Goal: Information Seeking & Learning: Learn about a topic

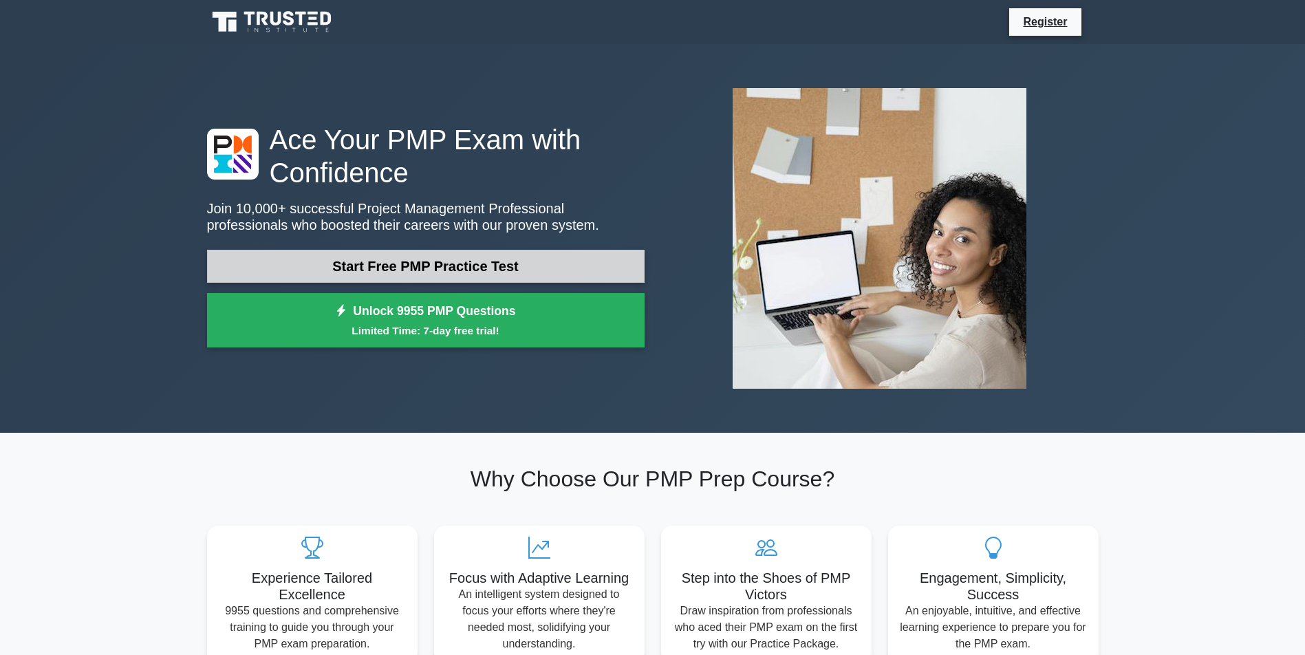
click at [428, 264] on link "Start Free PMP Practice Test" at bounding box center [426, 266] width 438 height 33
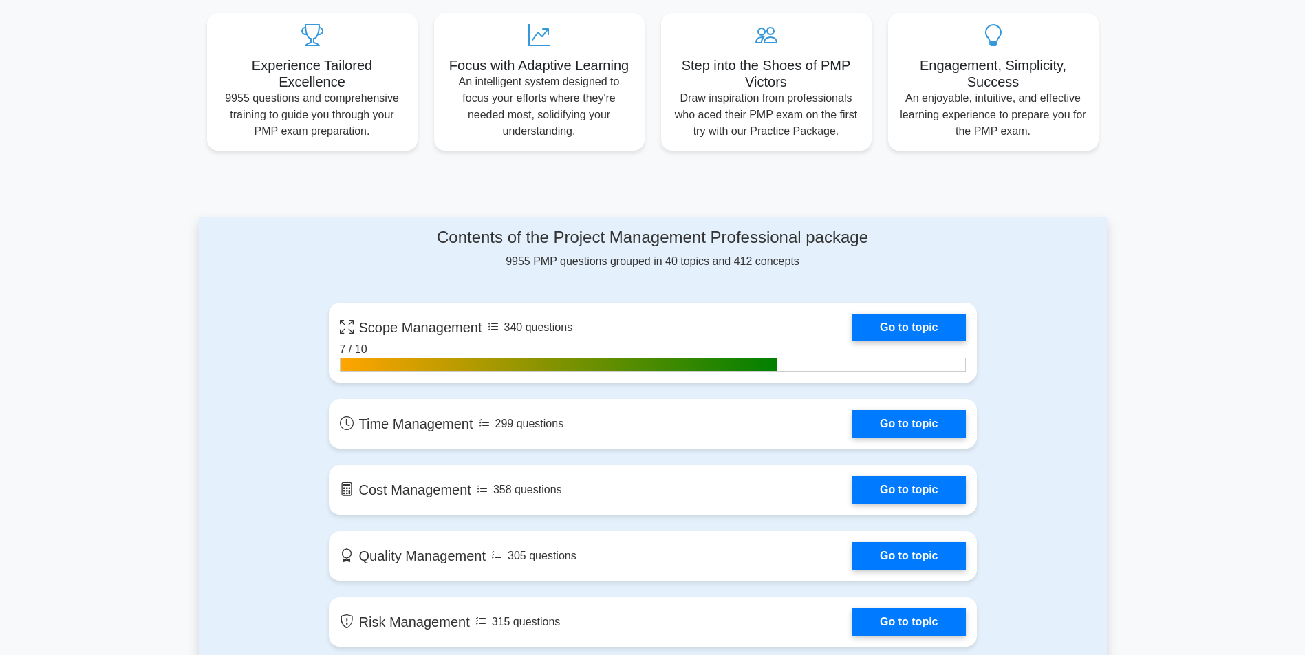
scroll to position [690, 0]
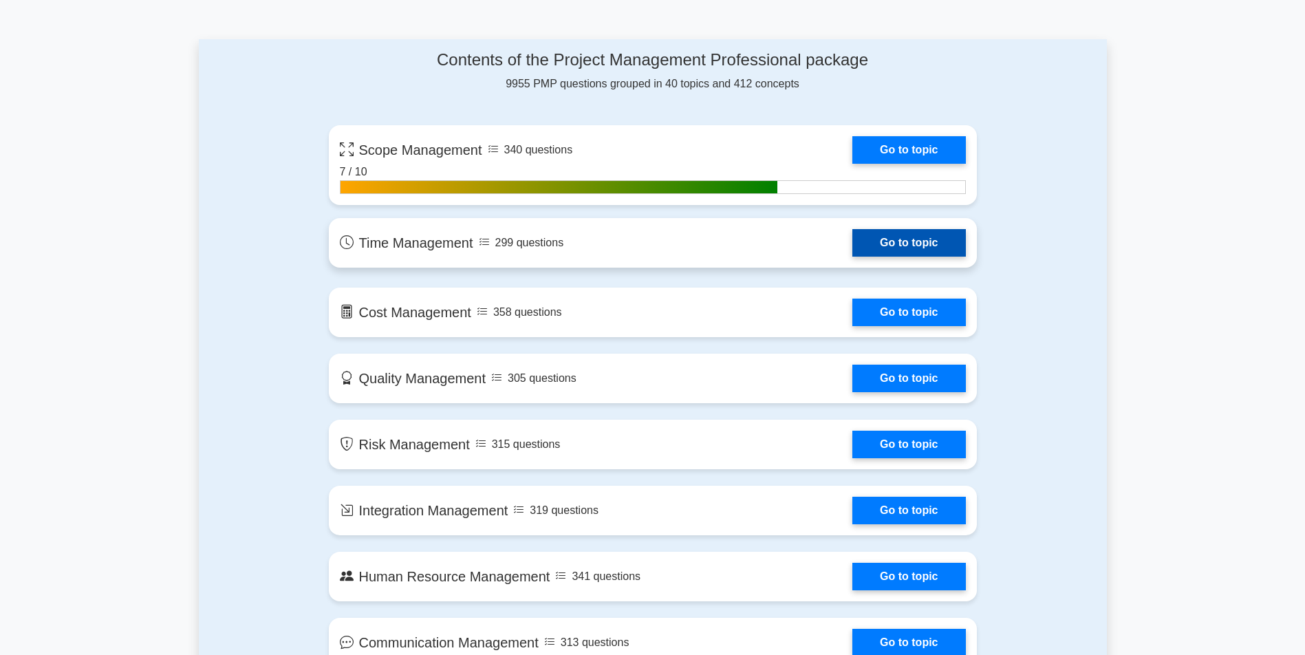
click at [926, 252] on link "Go to topic" at bounding box center [909, 243] width 113 height 28
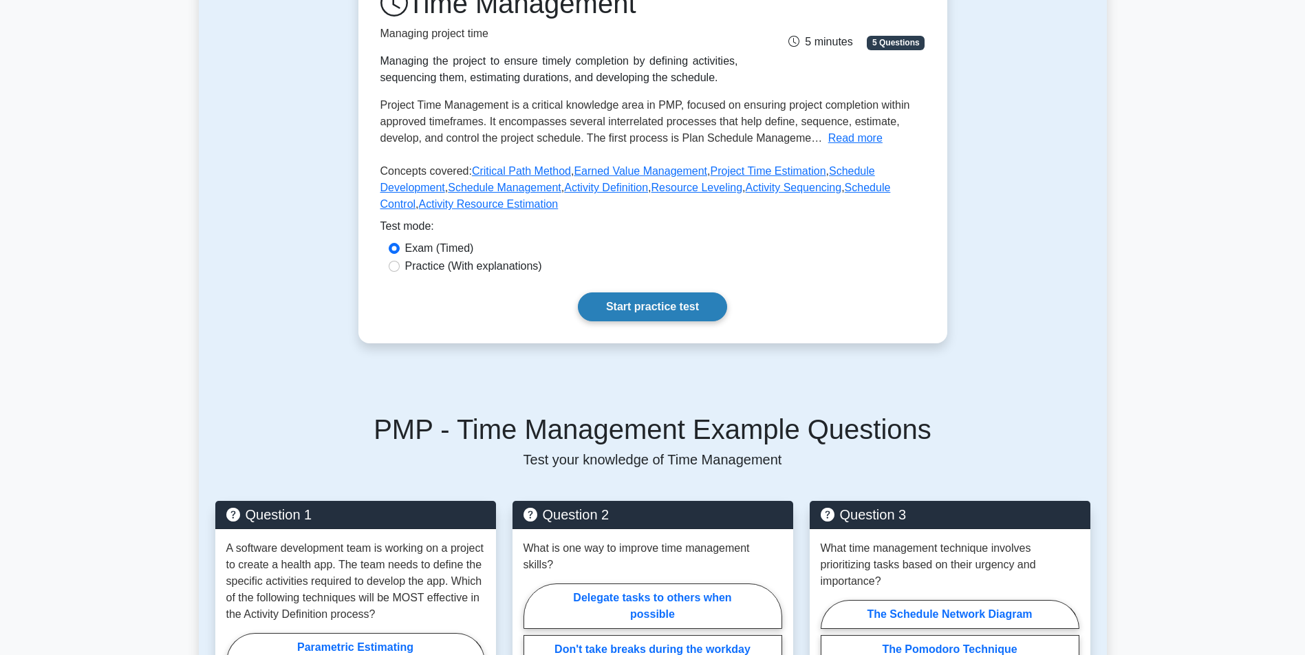
scroll to position [209, 0]
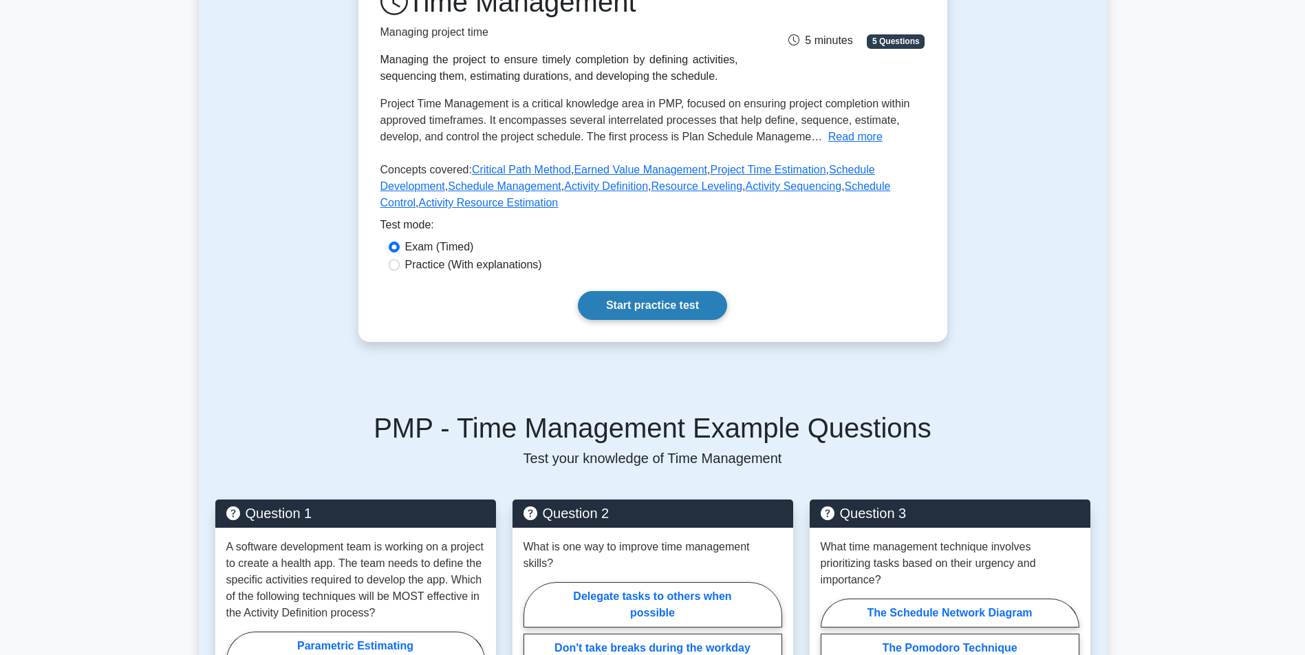
click at [632, 318] on link "Start practice test" at bounding box center [652, 305] width 149 height 29
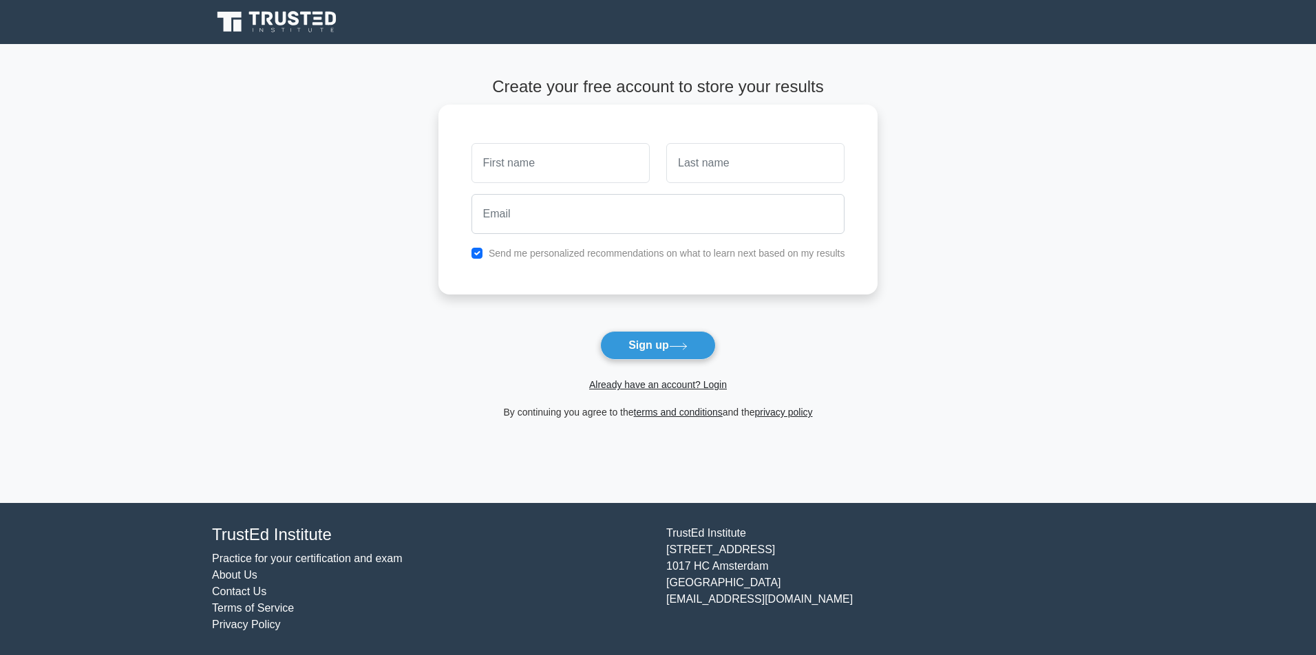
drag, startPoint x: 531, startPoint y: 167, endPoint x: 546, endPoint y: 169, distance: 15.3
click at [546, 169] on input "text" at bounding box center [560, 163] width 178 height 40
type input "[PERSON_NAME]"
click at [781, 173] on input "text" at bounding box center [755, 163] width 178 height 40
type input "Manaloto"
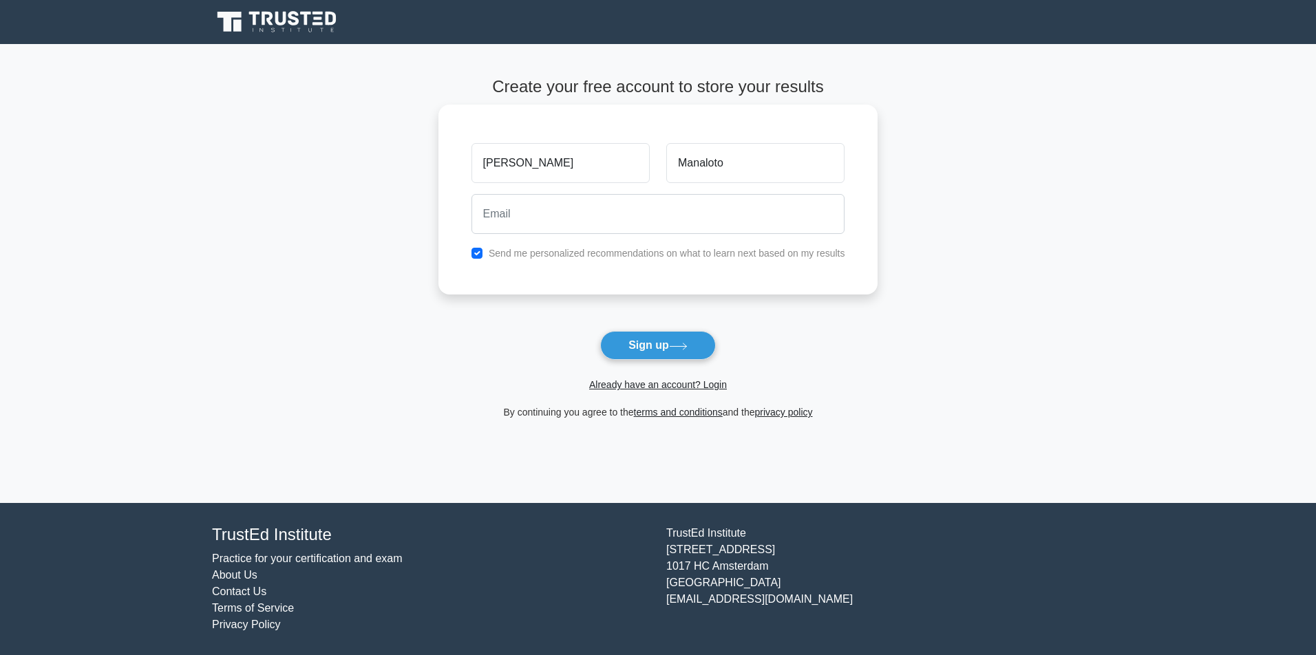
click at [735, 235] on div at bounding box center [658, 214] width 390 height 51
click at [735, 218] on input "email" at bounding box center [658, 214] width 374 height 40
type input "s"
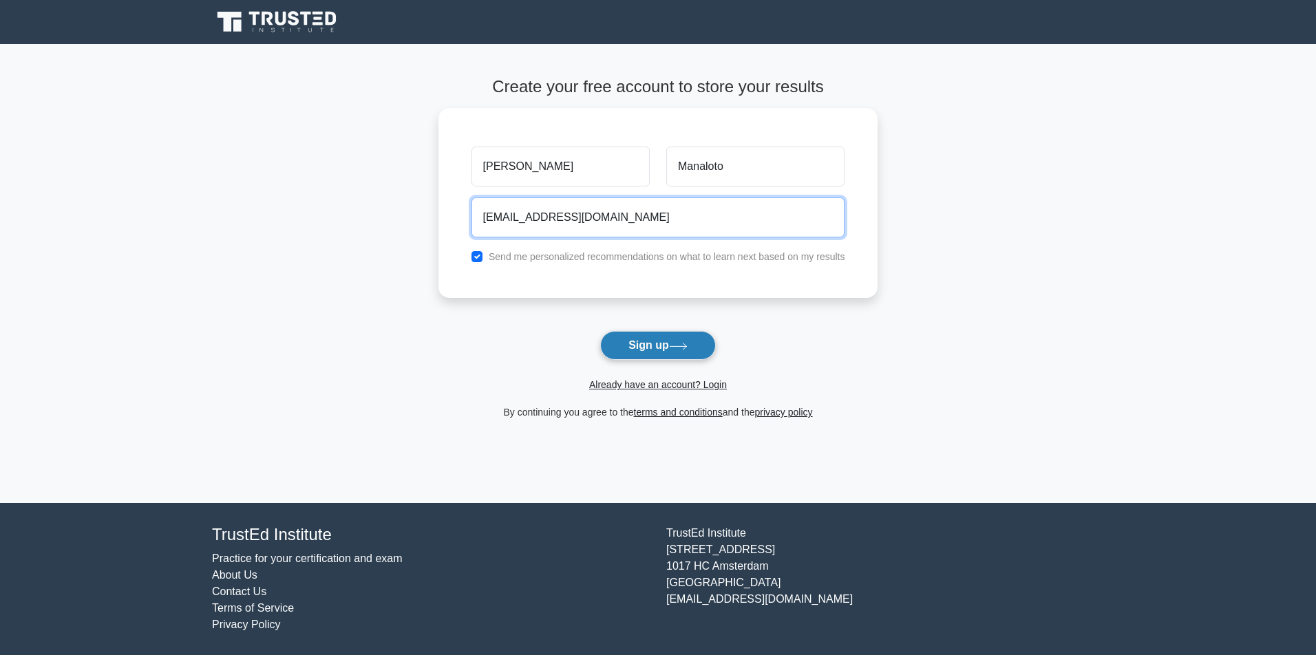
type input "bmanaloto@gmail.com"
click at [649, 349] on button "Sign up" at bounding box center [658, 345] width 116 height 29
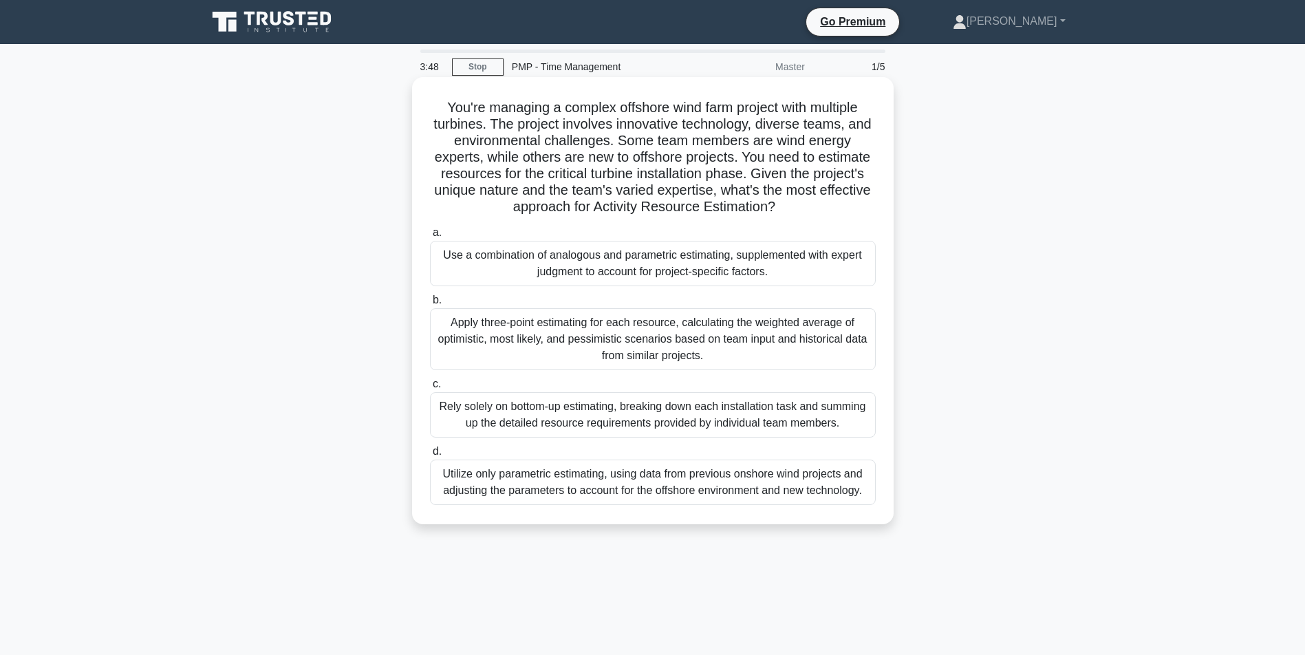
click at [643, 283] on div "Use a combination of analogous and parametric estimating, supplemented with exp…" at bounding box center [653, 263] width 446 height 45
click at [430, 237] on input "a. Use a combination of analogous and parametric estimating, supplemented with …" at bounding box center [430, 232] width 0 height 9
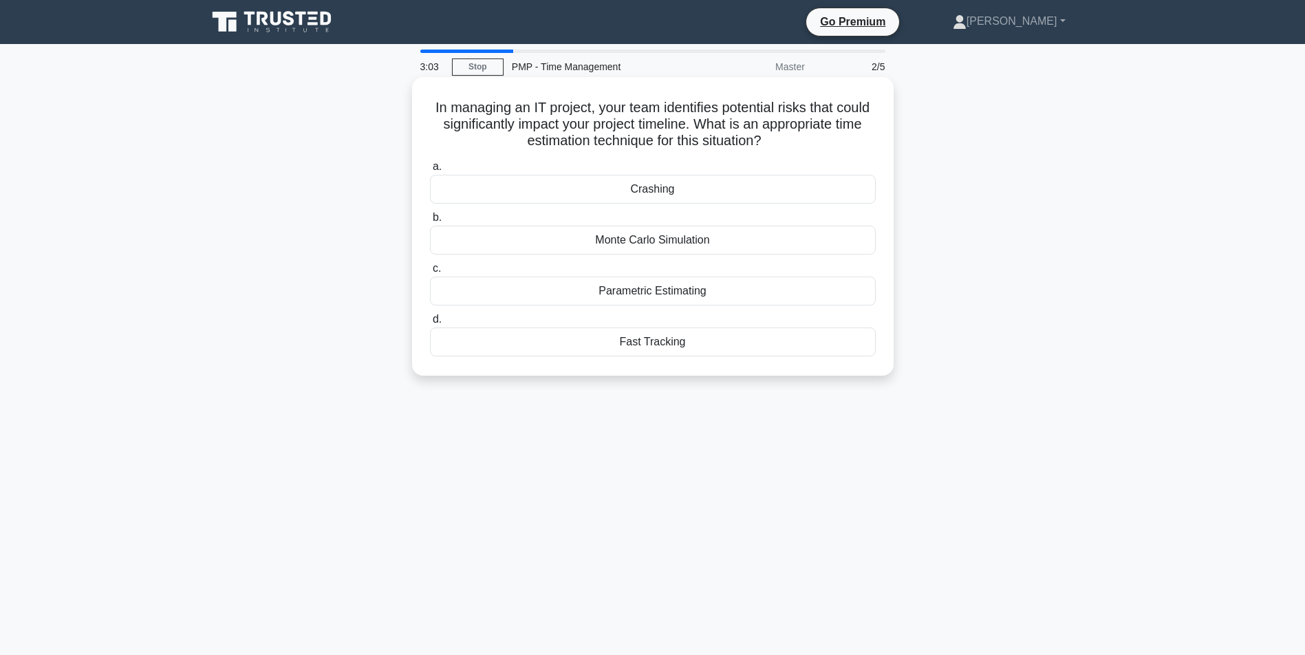
click at [721, 194] on div "Crashing" at bounding box center [653, 189] width 446 height 29
click at [430, 171] on input "a. Crashing" at bounding box center [430, 166] width 0 height 9
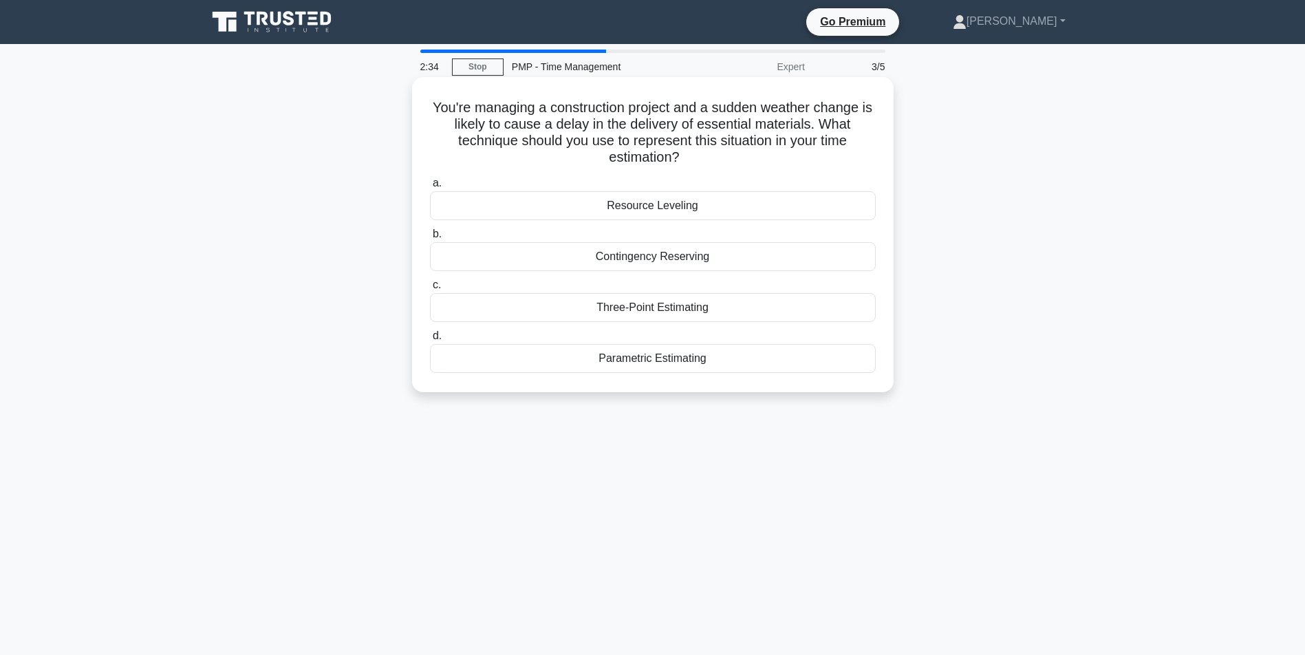
click at [647, 259] on div "Contingency Reserving" at bounding box center [653, 256] width 446 height 29
click at [430, 239] on input "b. Contingency Reserving" at bounding box center [430, 234] width 0 height 9
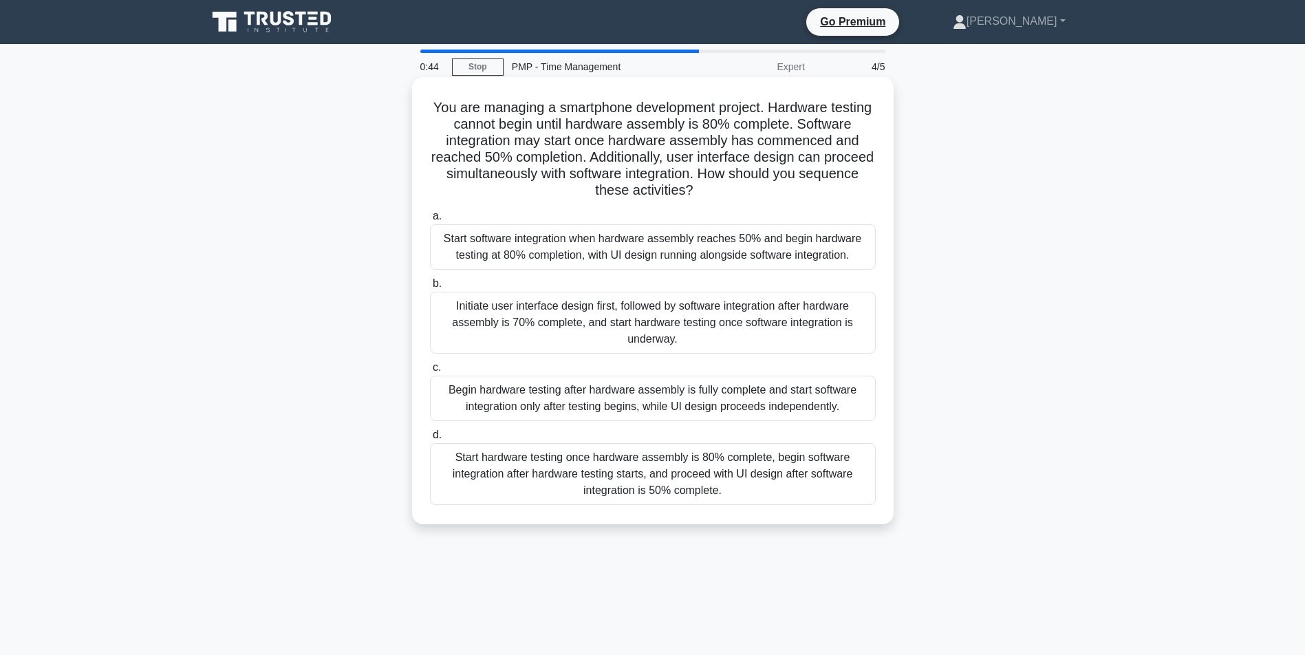
click at [642, 505] on div "Start hardware testing once hardware assembly is 80% complete, begin software i…" at bounding box center [653, 474] width 446 height 62
click at [430, 440] on input "d. Start hardware testing once hardware assembly is 80% complete, begin softwar…" at bounding box center [430, 435] width 0 height 9
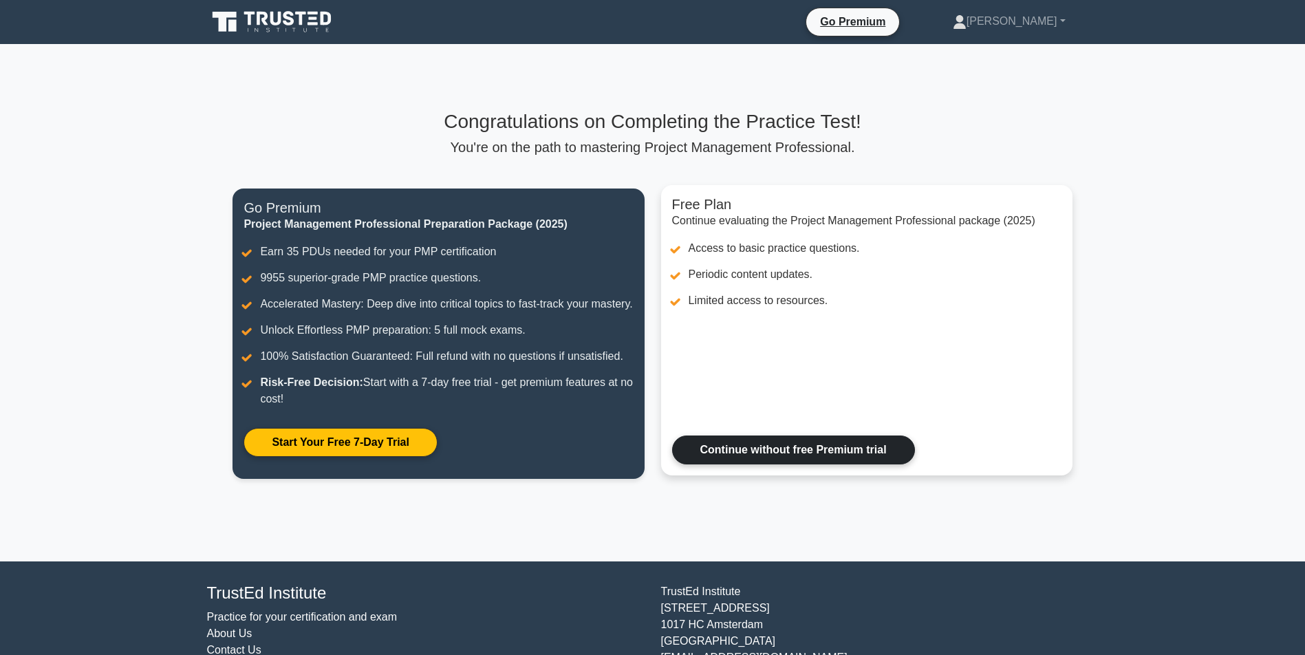
click at [782, 465] on link "Continue without free Premium trial" at bounding box center [793, 450] width 243 height 29
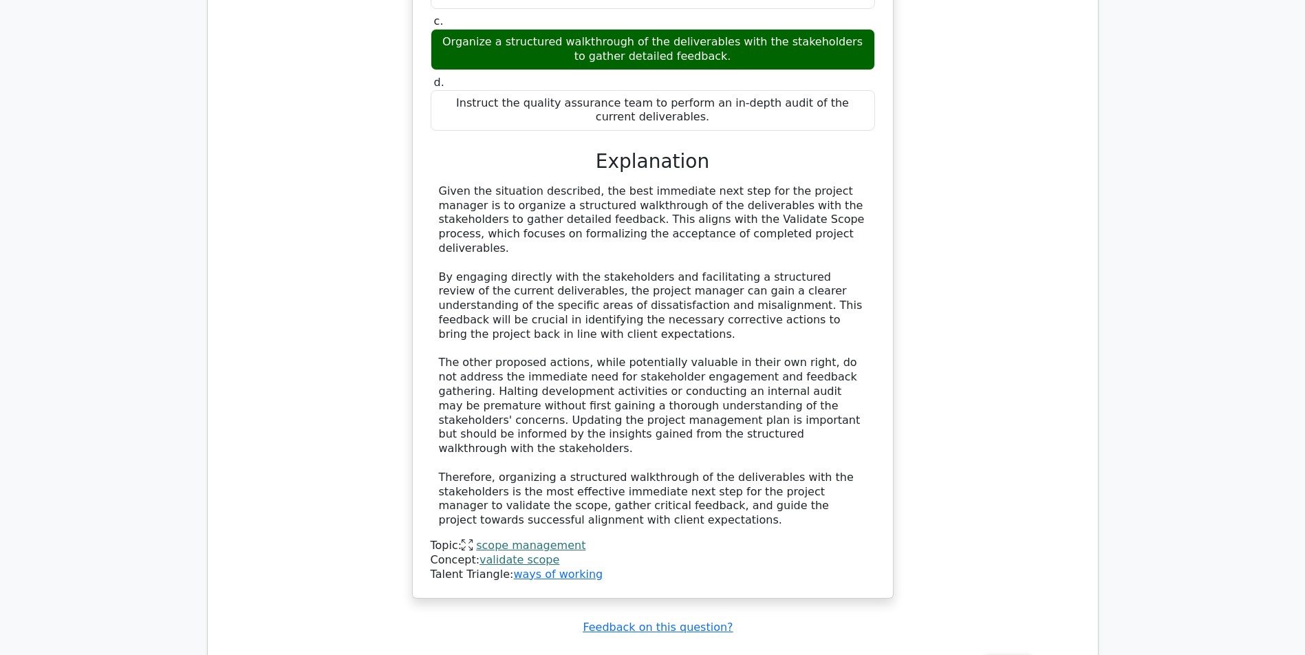
scroll to position [1930, 0]
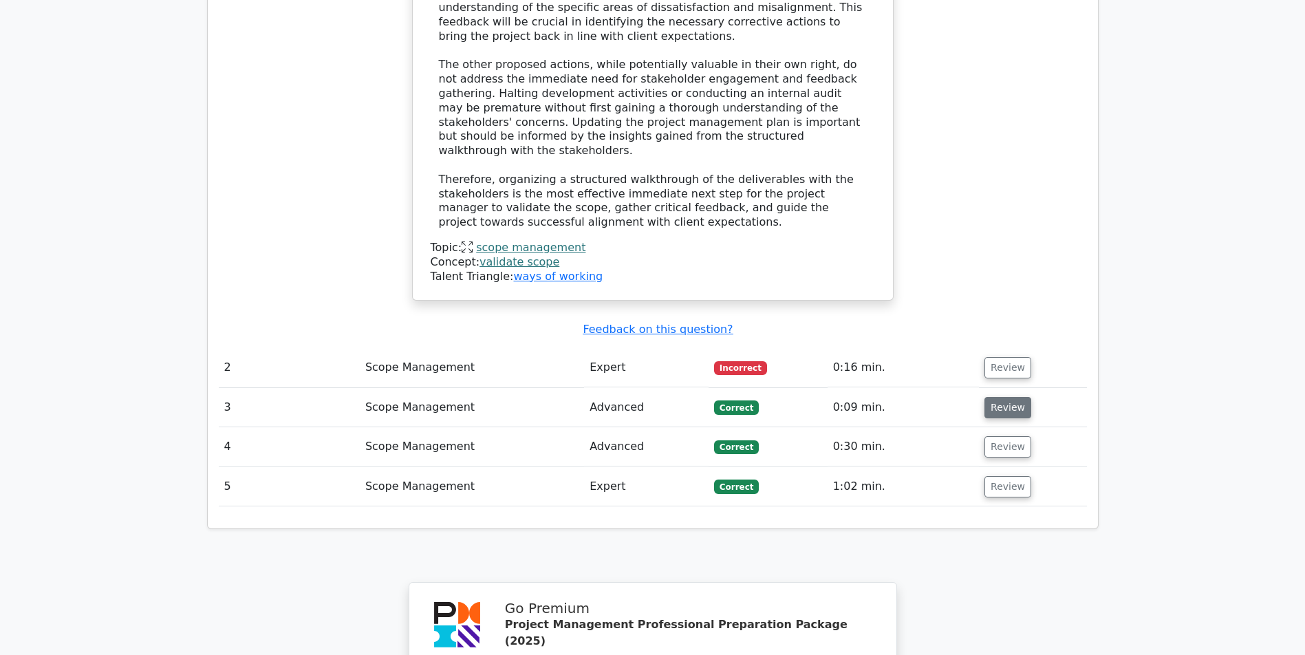
click at [1007, 397] on button "Review" at bounding box center [1008, 407] width 47 height 21
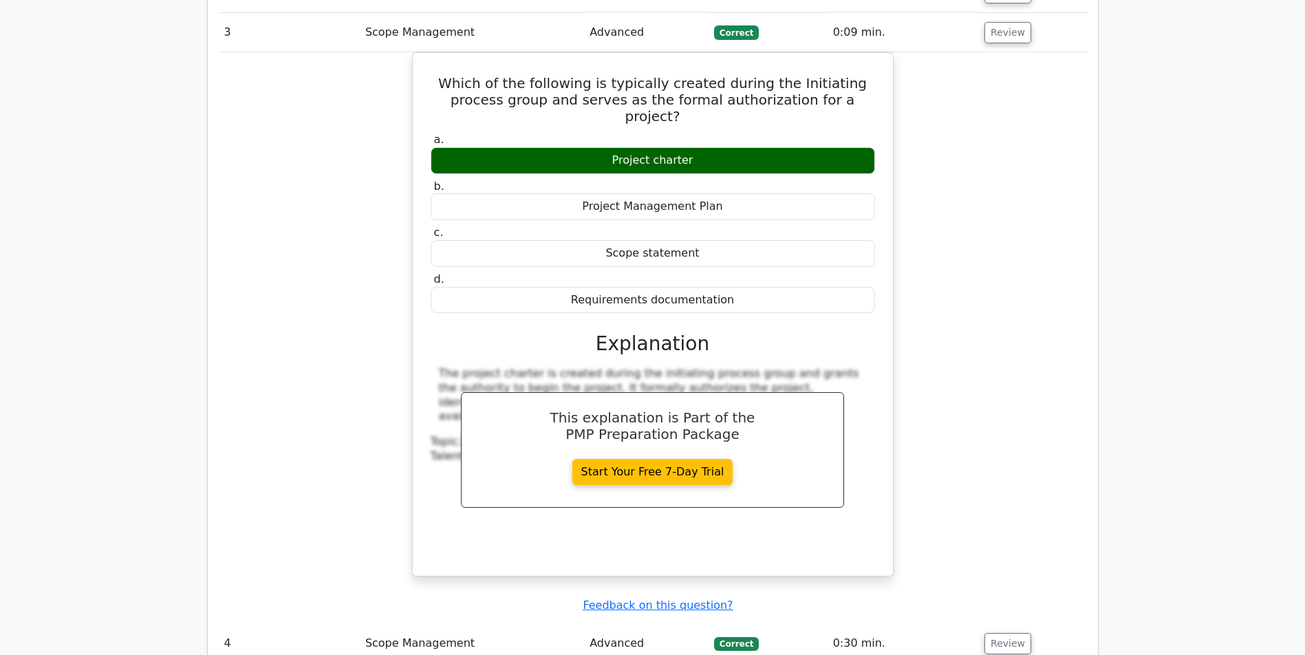
scroll to position [2576, 0]
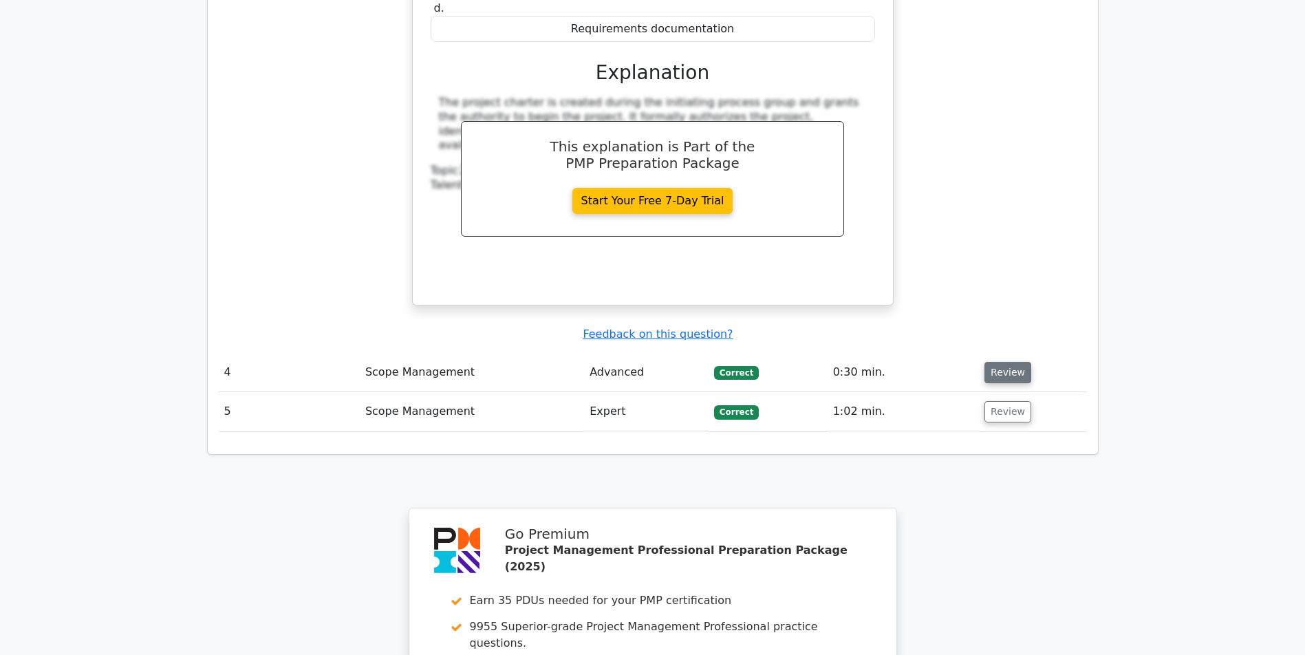
click at [1016, 362] on button "Review" at bounding box center [1008, 372] width 47 height 21
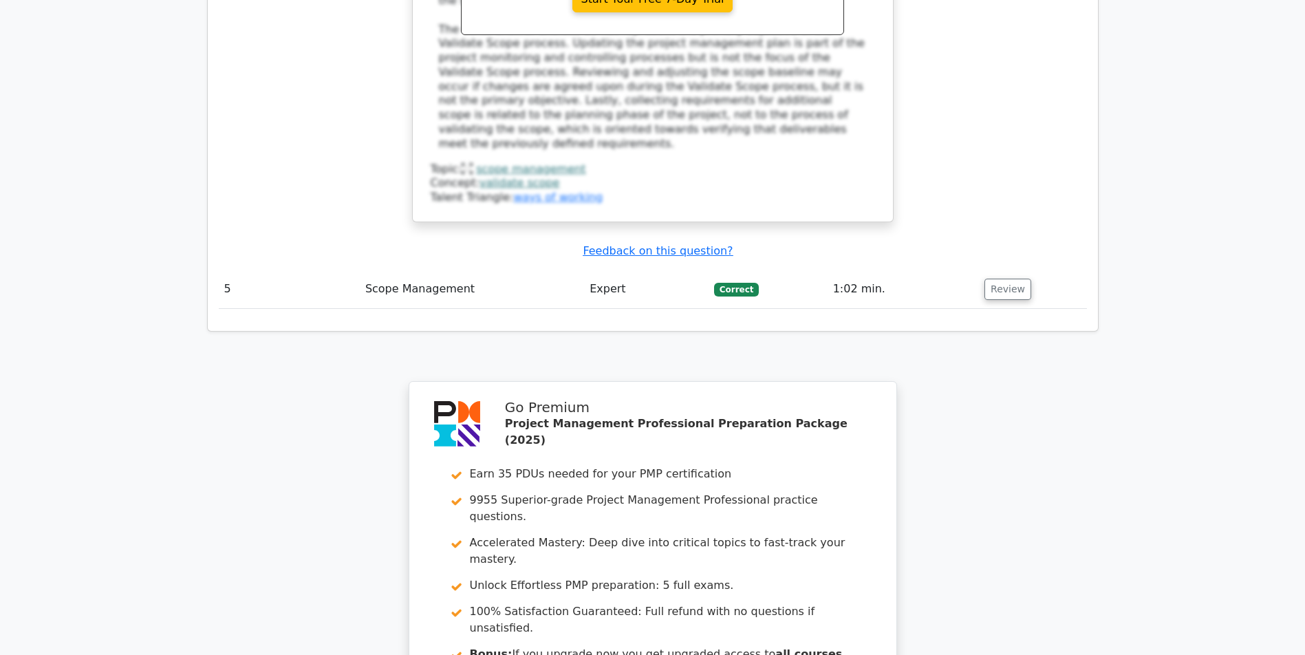
scroll to position [3773, 0]
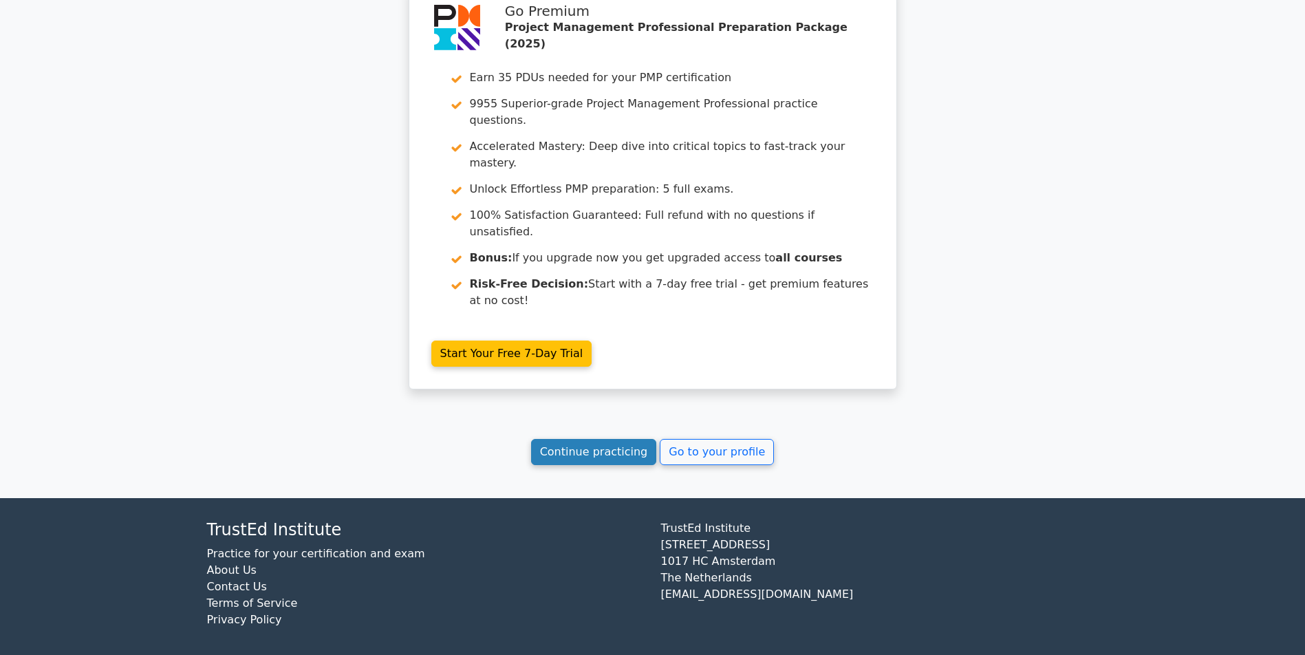
click at [551, 447] on link "Continue practicing" at bounding box center [594, 452] width 126 height 26
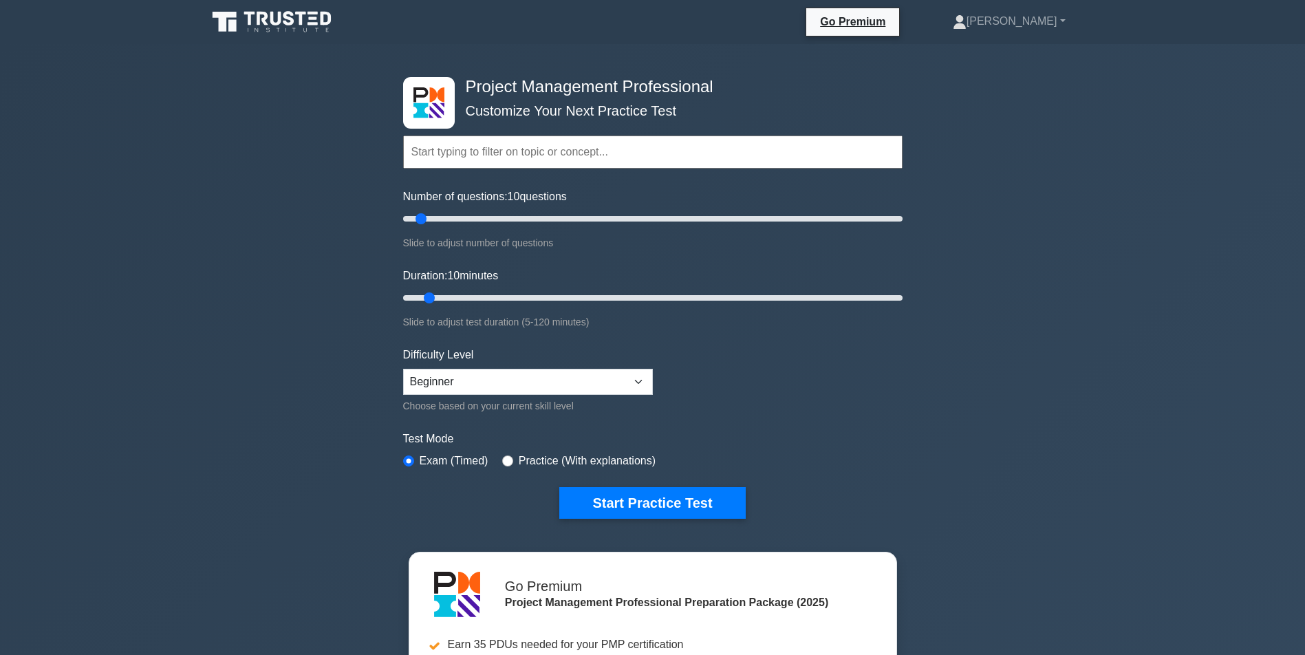
scroll to position [275, 0]
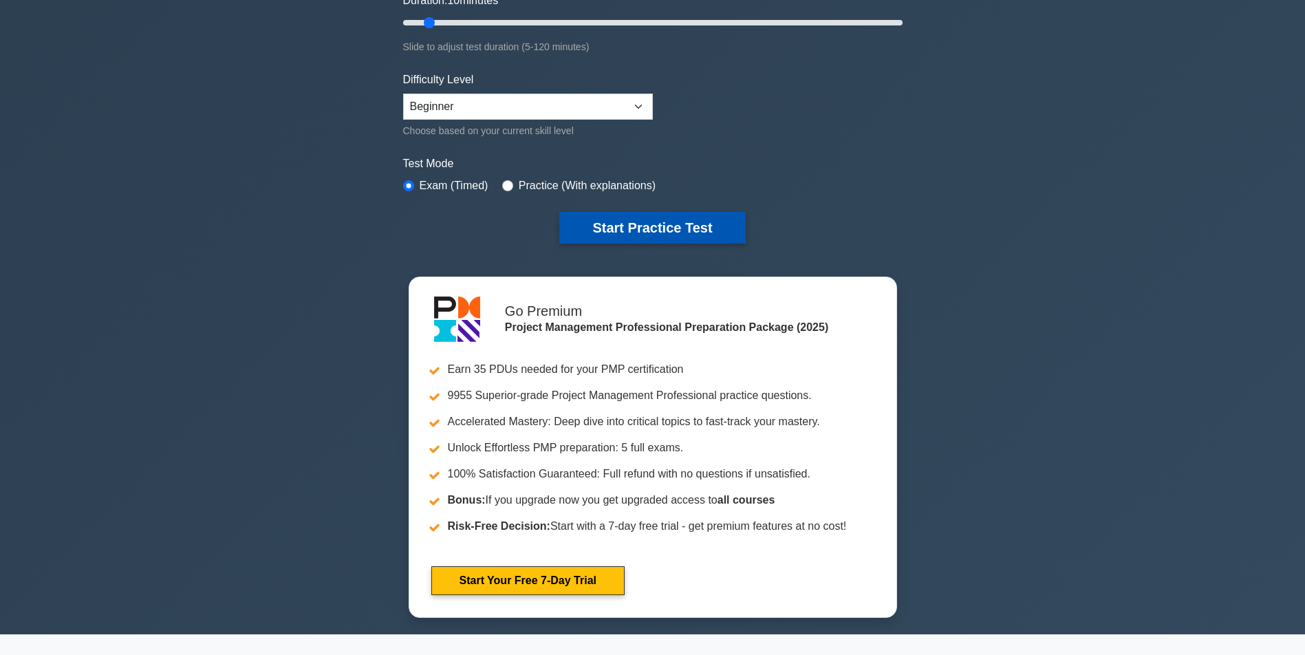
click at [614, 228] on button "Start Practice Test" at bounding box center [652, 228] width 186 height 32
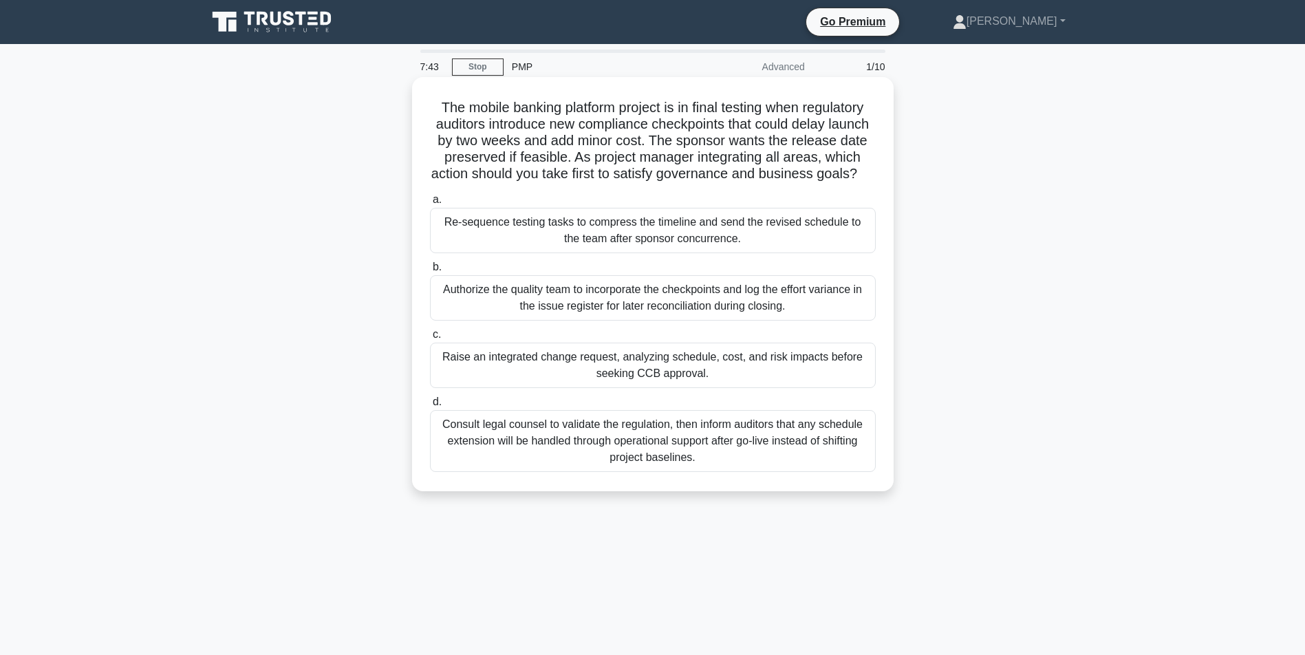
click at [712, 383] on div "Raise an integrated change request, analyzing schedule, cost, and risk impacts …" at bounding box center [653, 365] width 446 height 45
click at [430, 339] on input "c. Raise an integrated change request, analyzing schedule, cost, and risk impac…" at bounding box center [430, 334] width 0 height 9
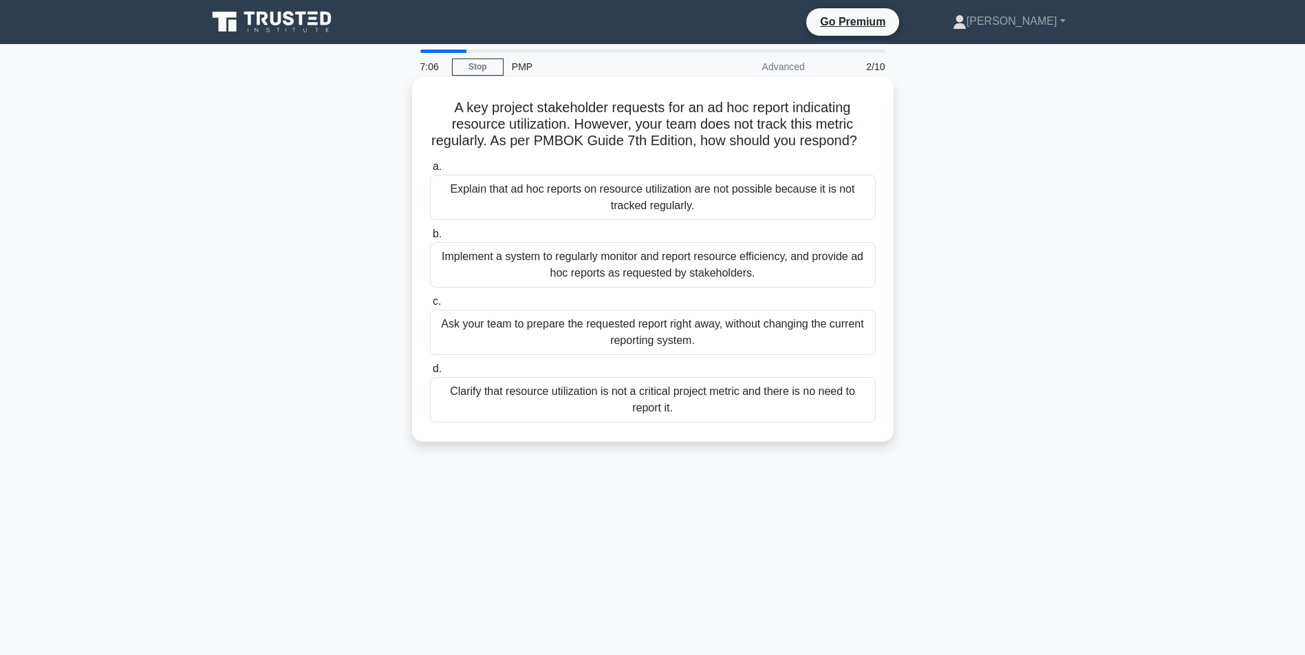
click at [600, 270] on div "Implement a system to regularly monitor and report resource efficiency, and pro…" at bounding box center [653, 264] width 446 height 45
click at [430, 239] on input "b. Implement a system to regularly monitor and report resource efficiency, and …" at bounding box center [430, 234] width 0 height 9
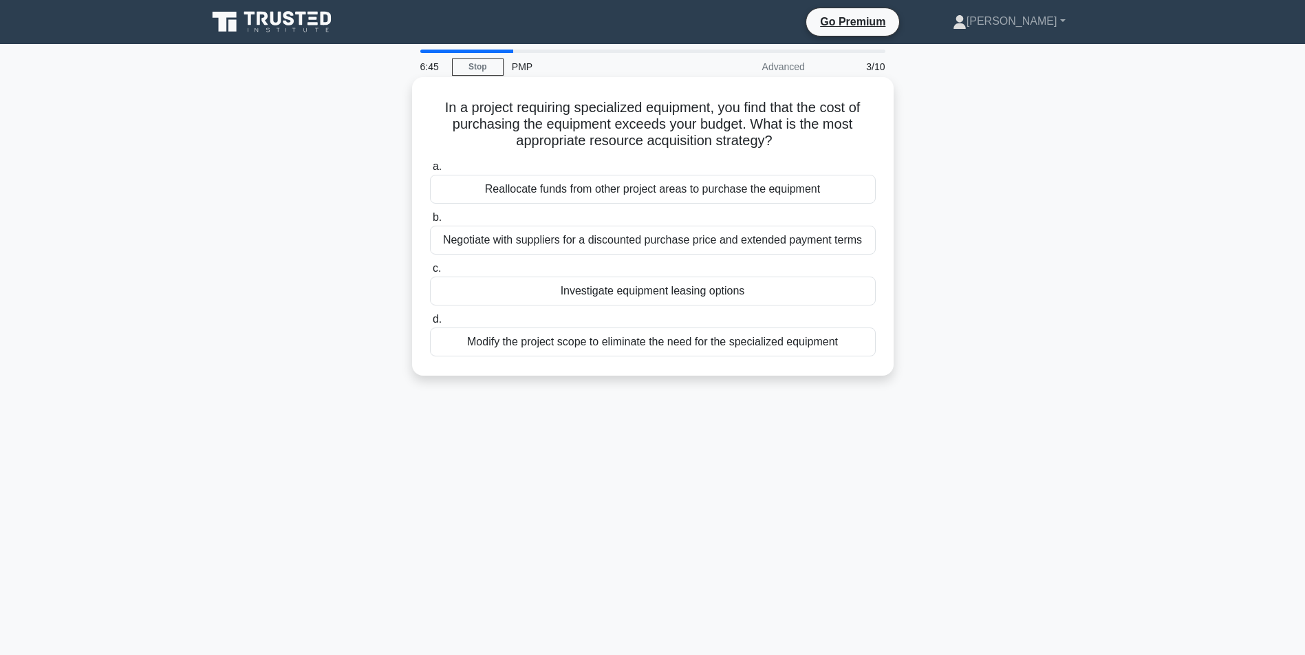
click at [578, 240] on div "Negotiate with suppliers for a discounted purchase price and extended payment t…" at bounding box center [653, 240] width 446 height 29
click at [430, 222] on input "b. Negotiate with suppliers for a discounted purchase price and extended paymen…" at bounding box center [430, 217] width 0 height 9
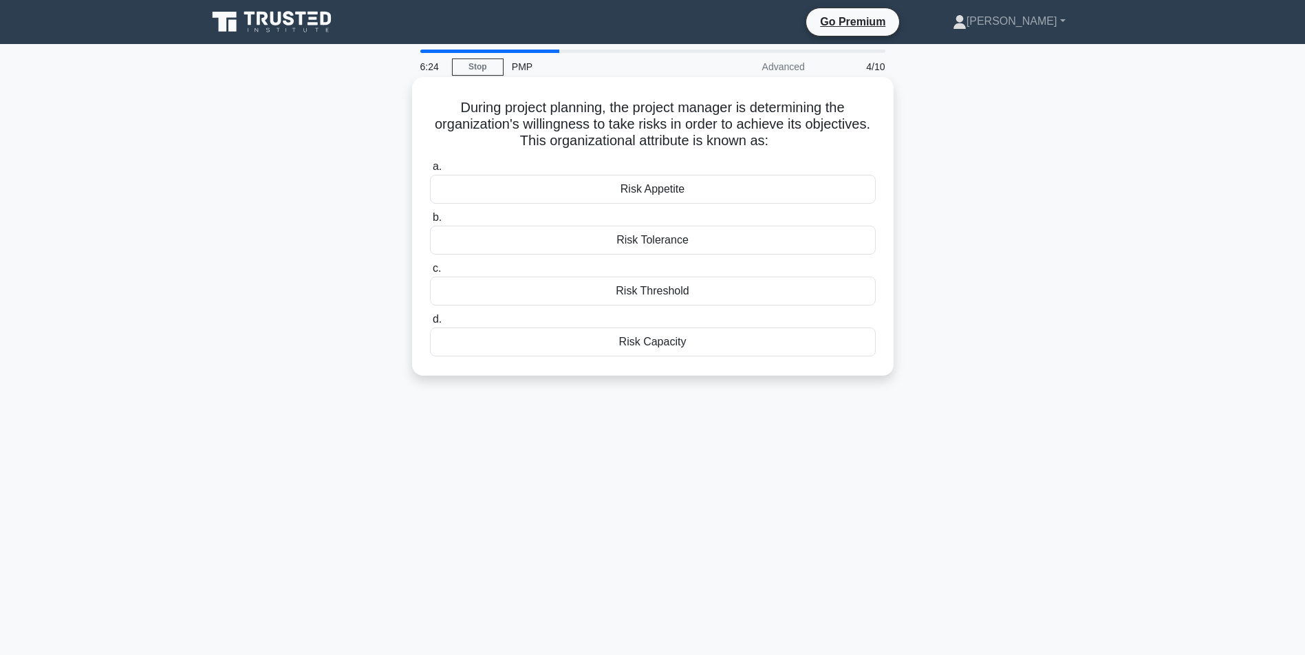
click at [678, 245] on div "Risk Tolerance" at bounding box center [653, 240] width 446 height 29
click at [430, 222] on input "b. Risk Tolerance" at bounding box center [430, 217] width 0 height 9
click at [673, 189] on div "In-depth interviews" at bounding box center [653, 189] width 446 height 29
click at [430, 171] on input "a. In-depth interviews" at bounding box center [430, 166] width 0 height 9
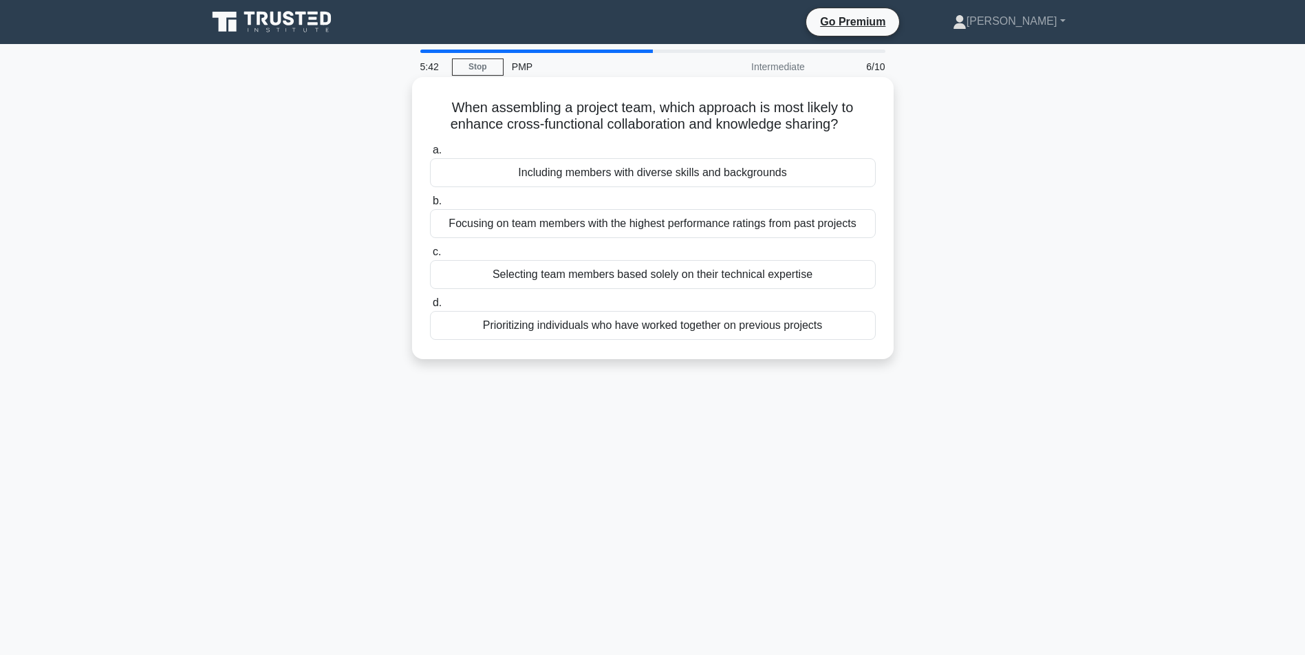
click at [732, 171] on div "Including members with diverse skills and backgrounds" at bounding box center [653, 172] width 446 height 29
click at [430, 155] on input "a. Including members with diverse skills and backgrounds" at bounding box center [430, 150] width 0 height 9
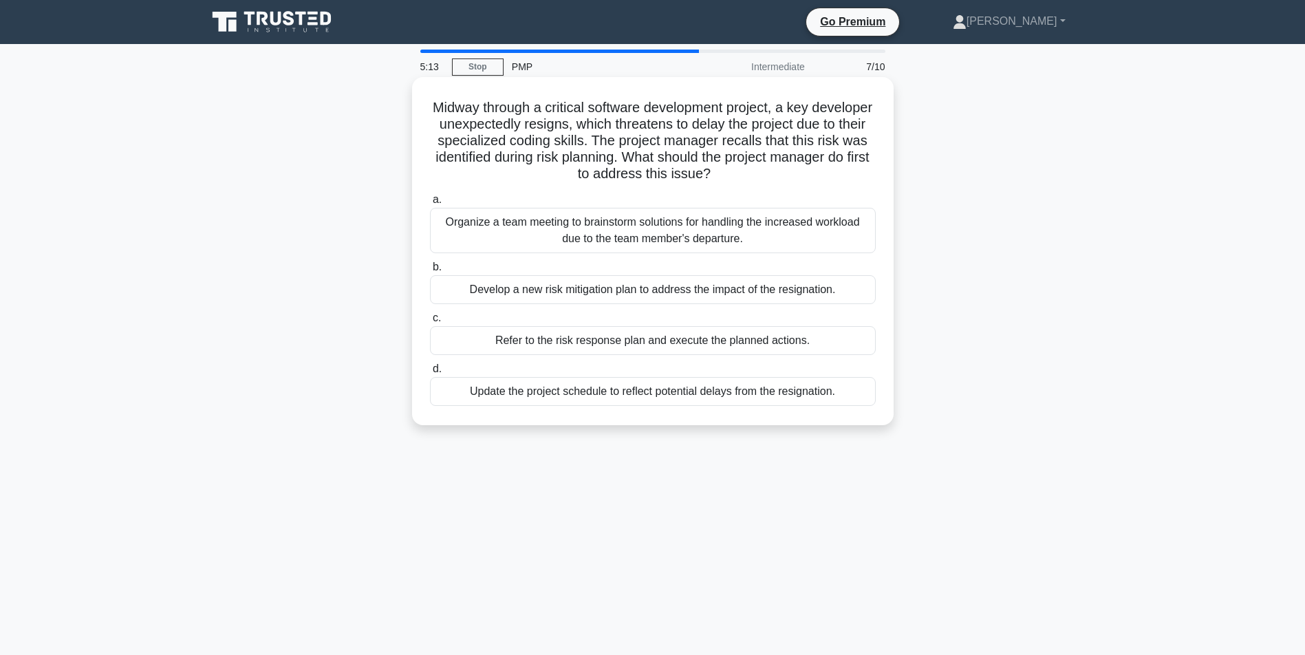
click at [756, 343] on div "Refer to the risk response plan and execute the planned actions." at bounding box center [653, 340] width 446 height 29
click at [430, 323] on input "c. Refer to the risk response plan and execute the planned actions." at bounding box center [430, 318] width 0 height 9
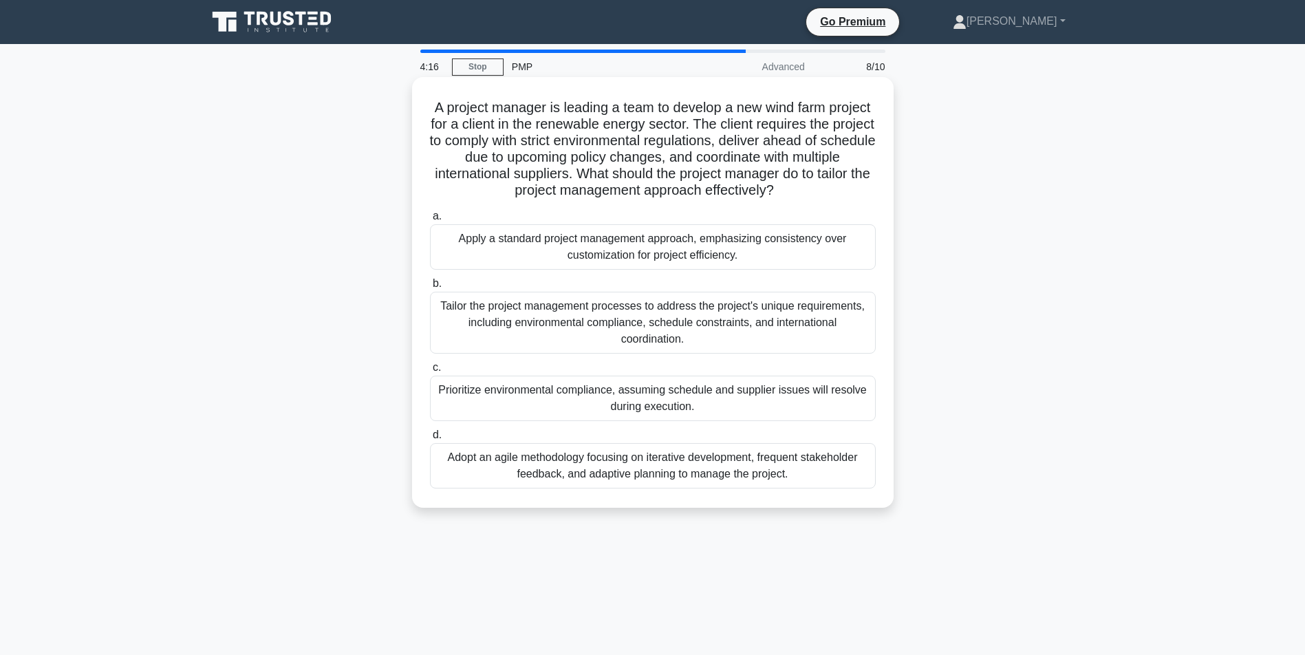
click at [665, 334] on div "Tailor the project management processes to address the project's unique require…" at bounding box center [653, 323] width 446 height 62
click at [430, 288] on input "b. Tailor the project management processes to address the project's unique requ…" at bounding box center [430, 283] width 0 height 9
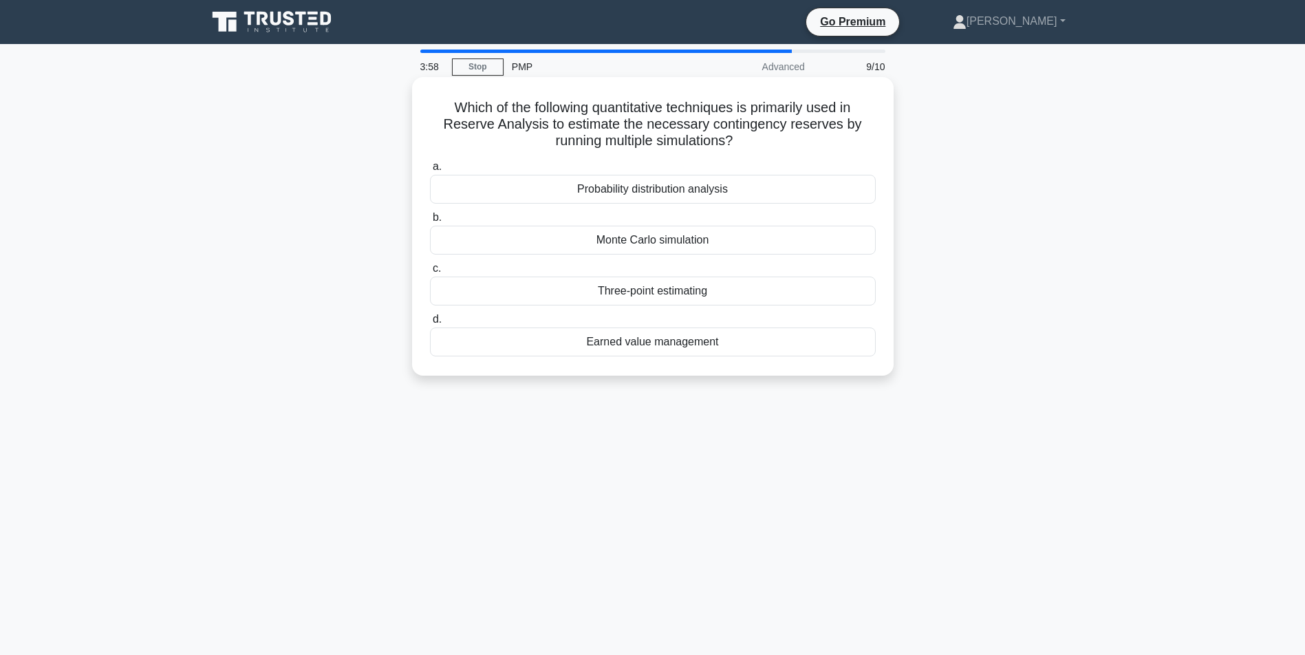
click at [692, 293] on div "Three-point estimating" at bounding box center [653, 291] width 446 height 29
click at [430, 273] on input "c. Three-point estimating" at bounding box center [430, 268] width 0 height 9
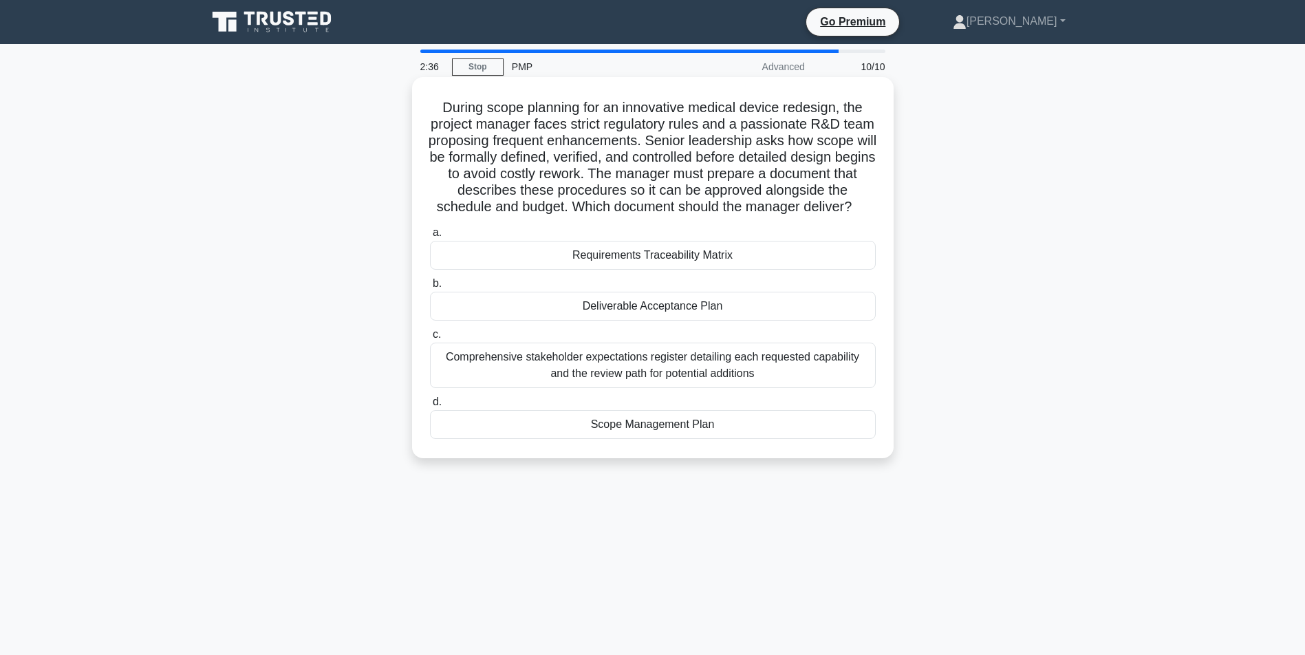
click at [696, 439] on div "Scope Management Plan" at bounding box center [653, 424] width 446 height 29
click at [430, 407] on input "d. Scope Management Plan" at bounding box center [430, 402] width 0 height 9
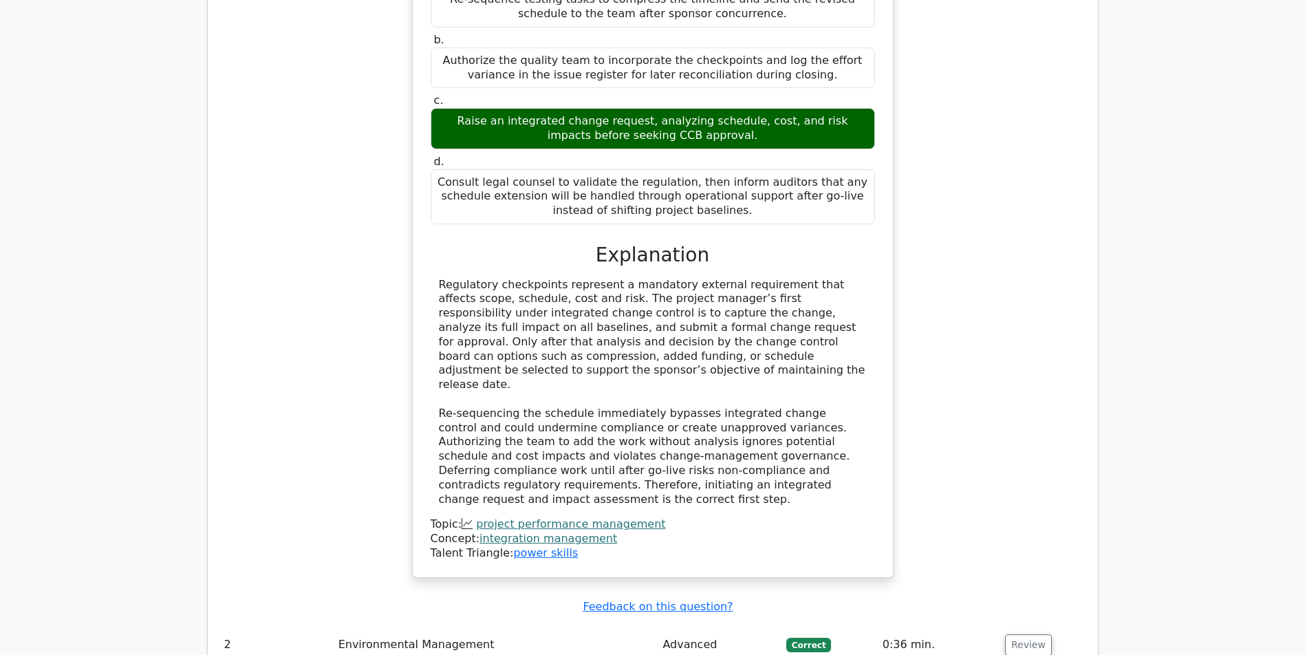
scroll to position [1833, 0]
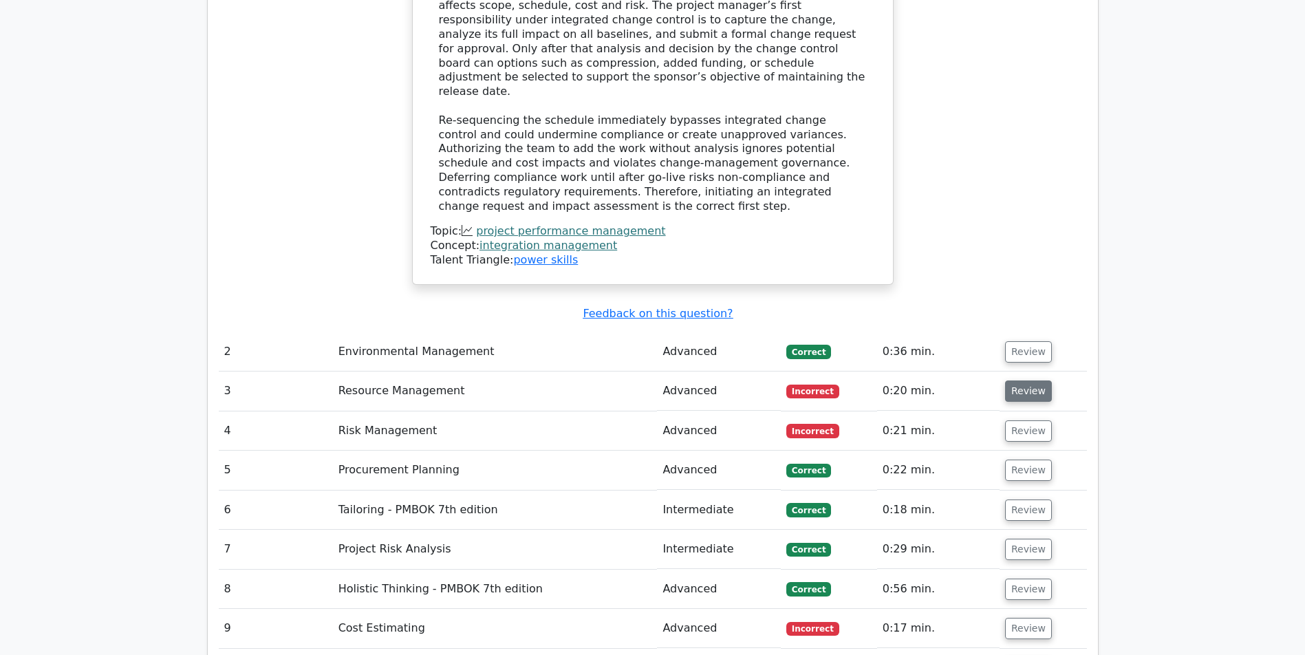
click at [1028, 392] on button "Review" at bounding box center [1028, 391] width 47 height 21
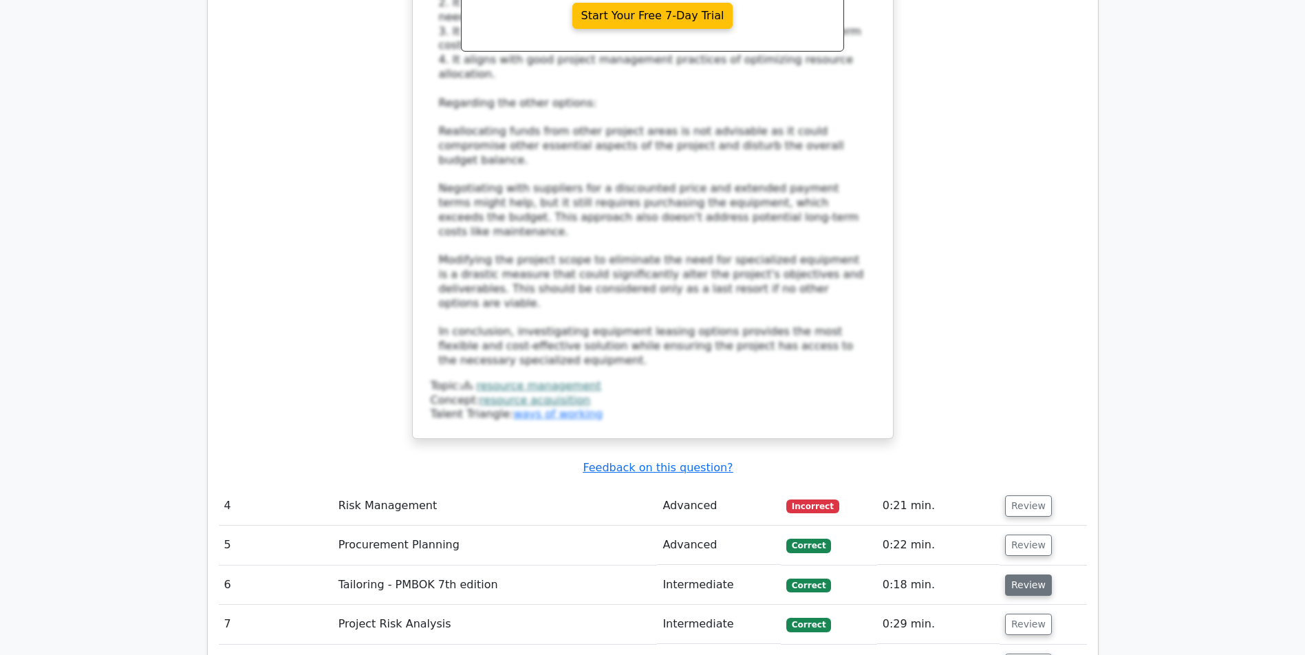
scroll to position [2885, 0]
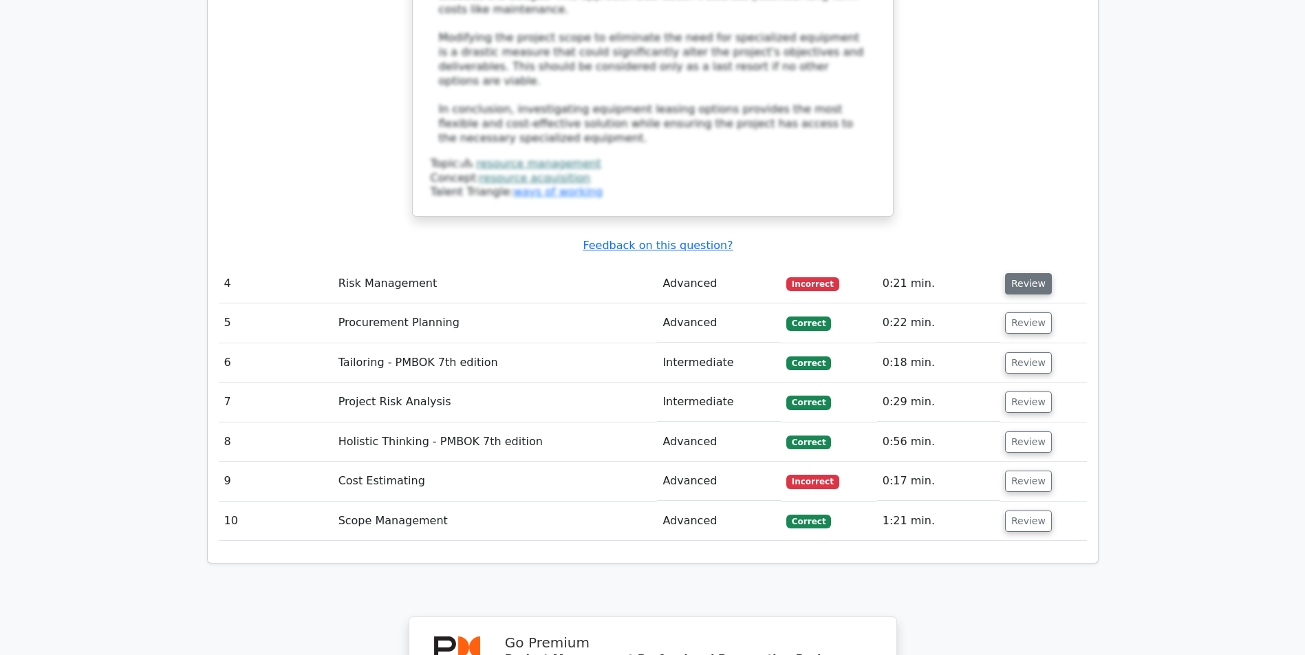
click at [1038, 284] on button "Review" at bounding box center [1028, 283] width 47 height 21
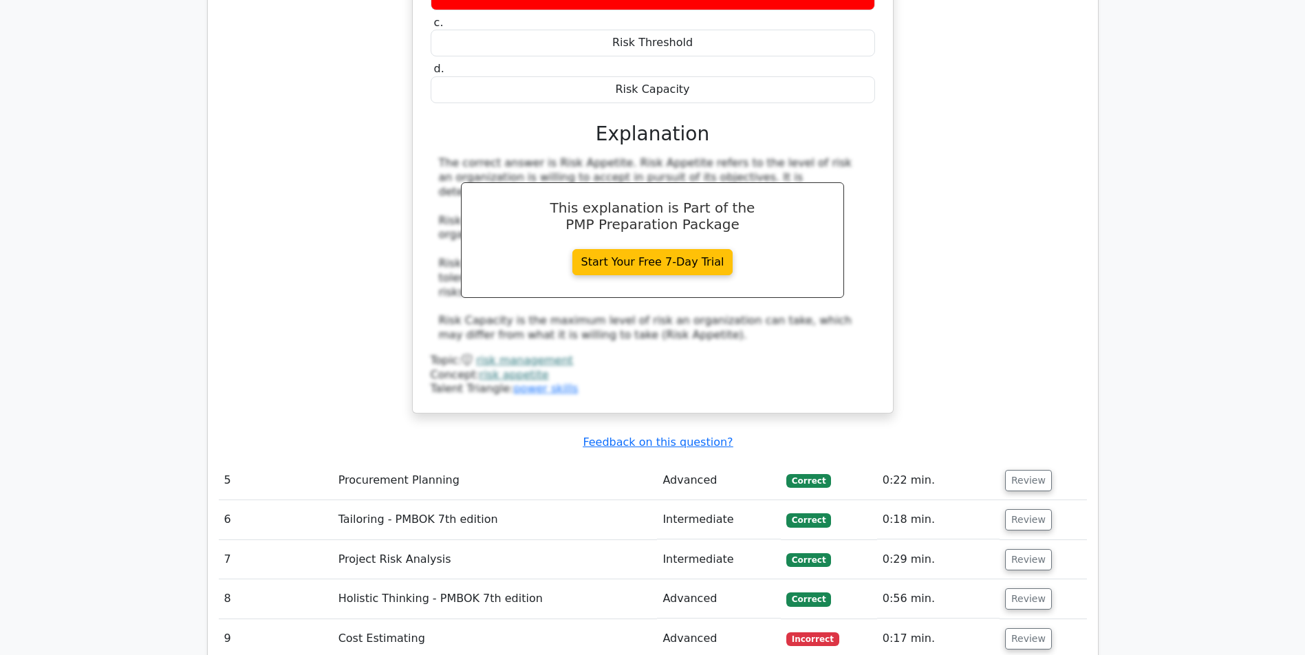
scroll to position [3524, 0]
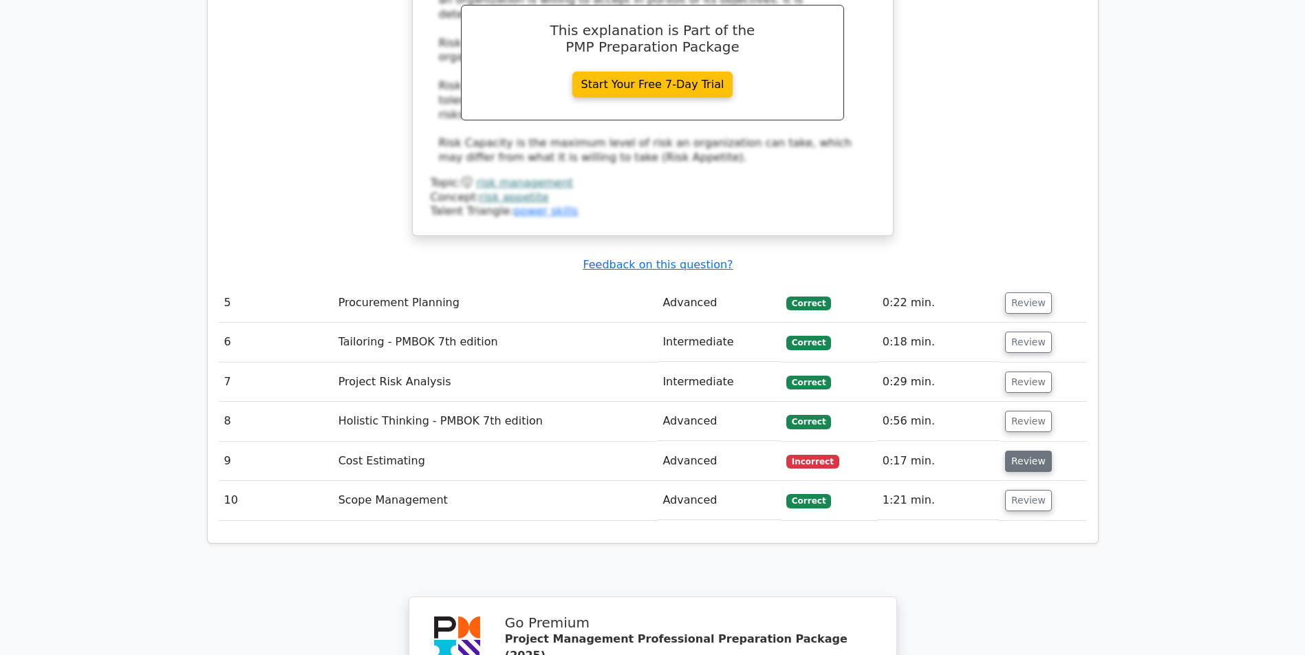
click at [1027, 462] on button "Review" at bounding box center [1028, 461] width 47 height 21
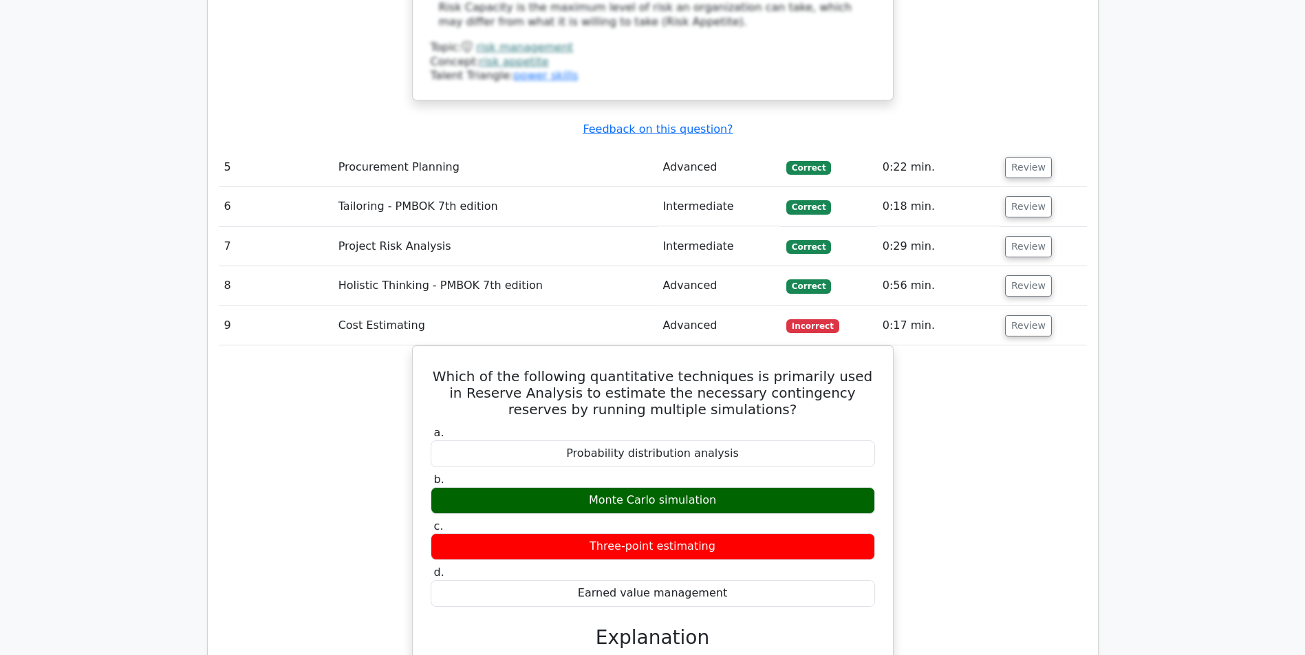
scroll to position [4771, 0]
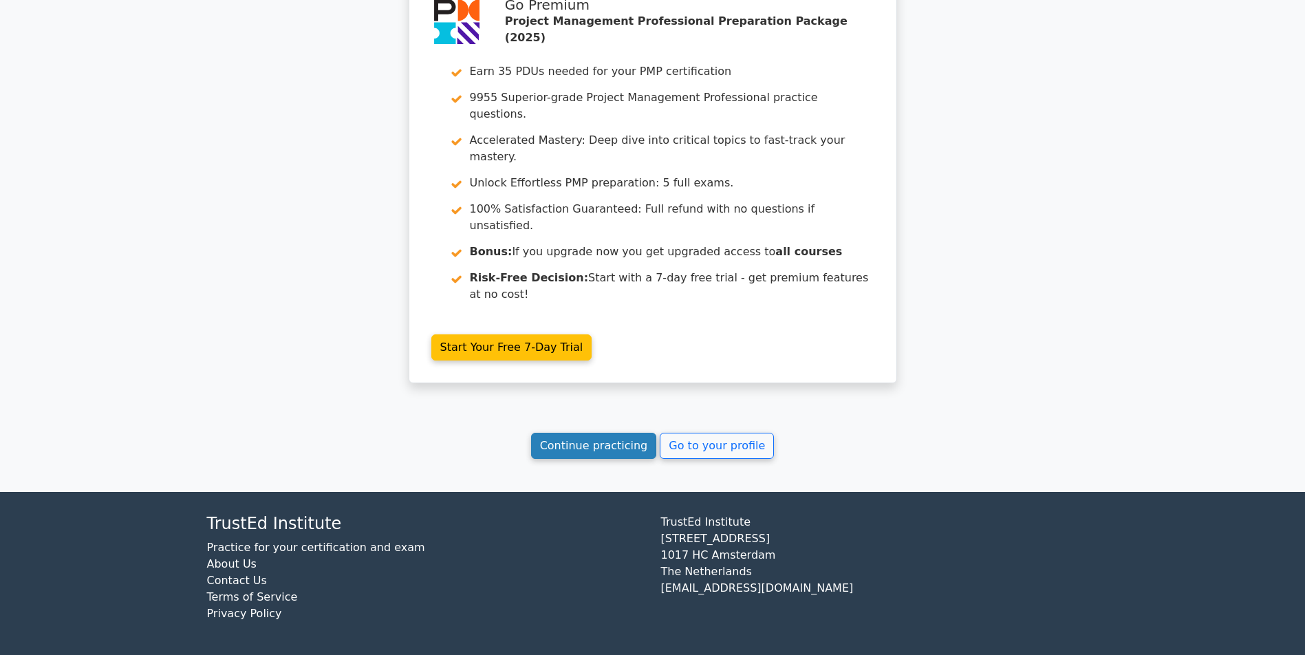
click at [588, 449] on link "Continue practicing" at bounding box center [594, 446] width 126 height 26
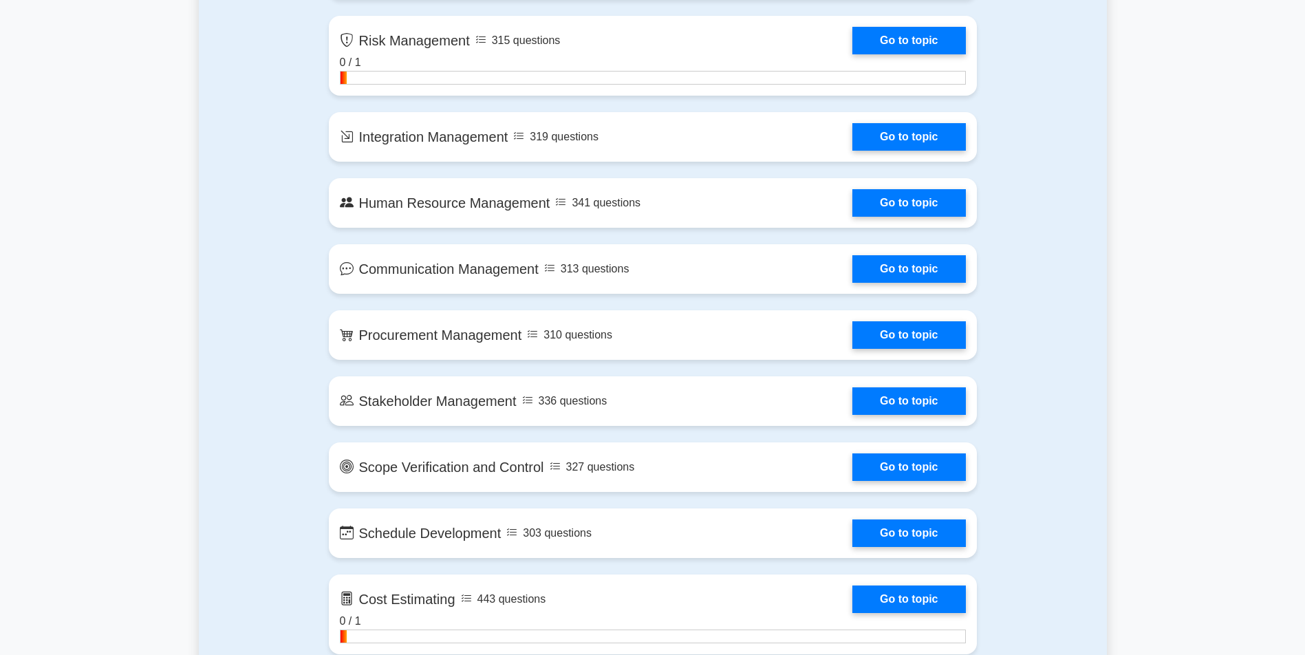
scroll to position [1101, 0]
